Goal: Find specific page/section: Find specific page/section

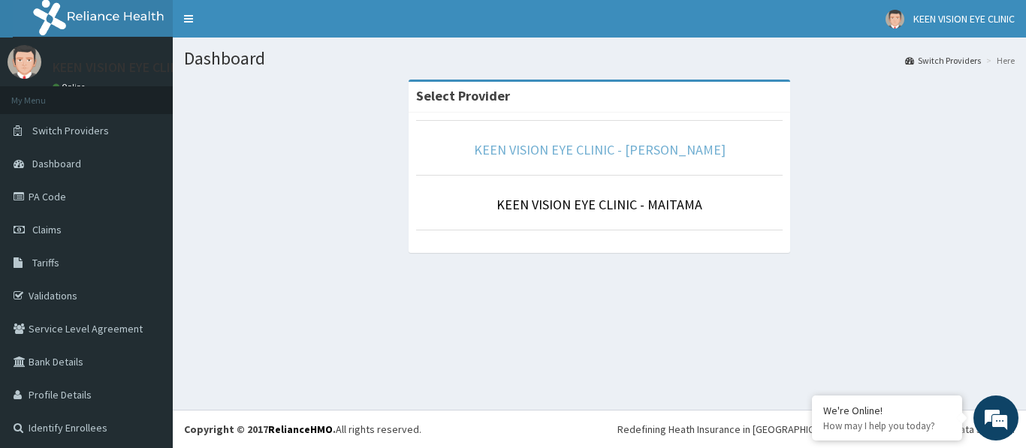
click at [629, 149] on link "KEEN VISION EYE CLINIC - KELINA" at bounding box center [600, 149] width 252 height 17
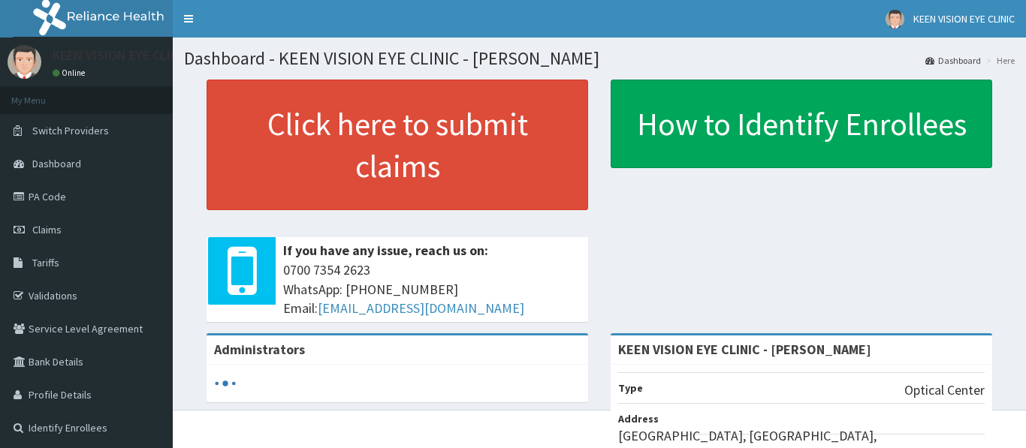
click at [41, 240] on link "Claims" at bounding box center [86, 229] width 173 height 33
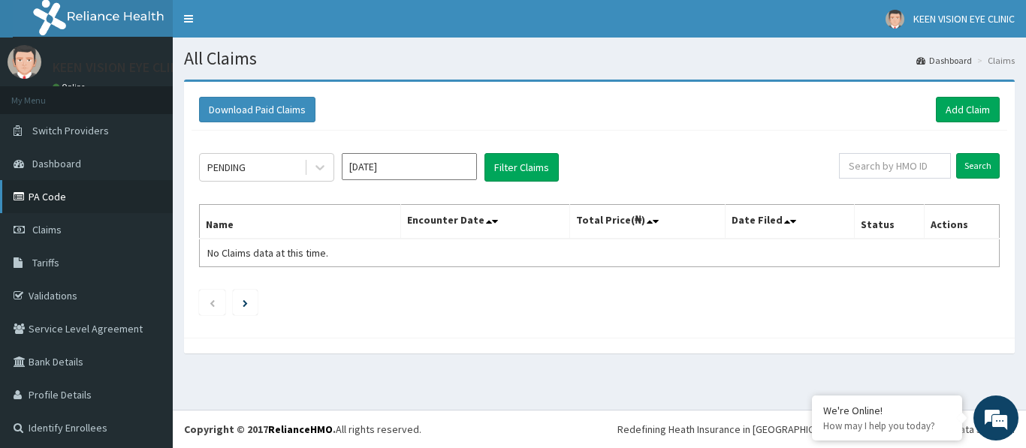
click at [59, 196] on link "PA Code" at bounding box center [86, 196] width 173 height 33
